Goal: Unclear

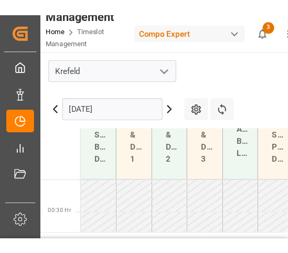
scroll to position [446, 0]
